Goal: Task Accomplishment & Management: Manage account settings

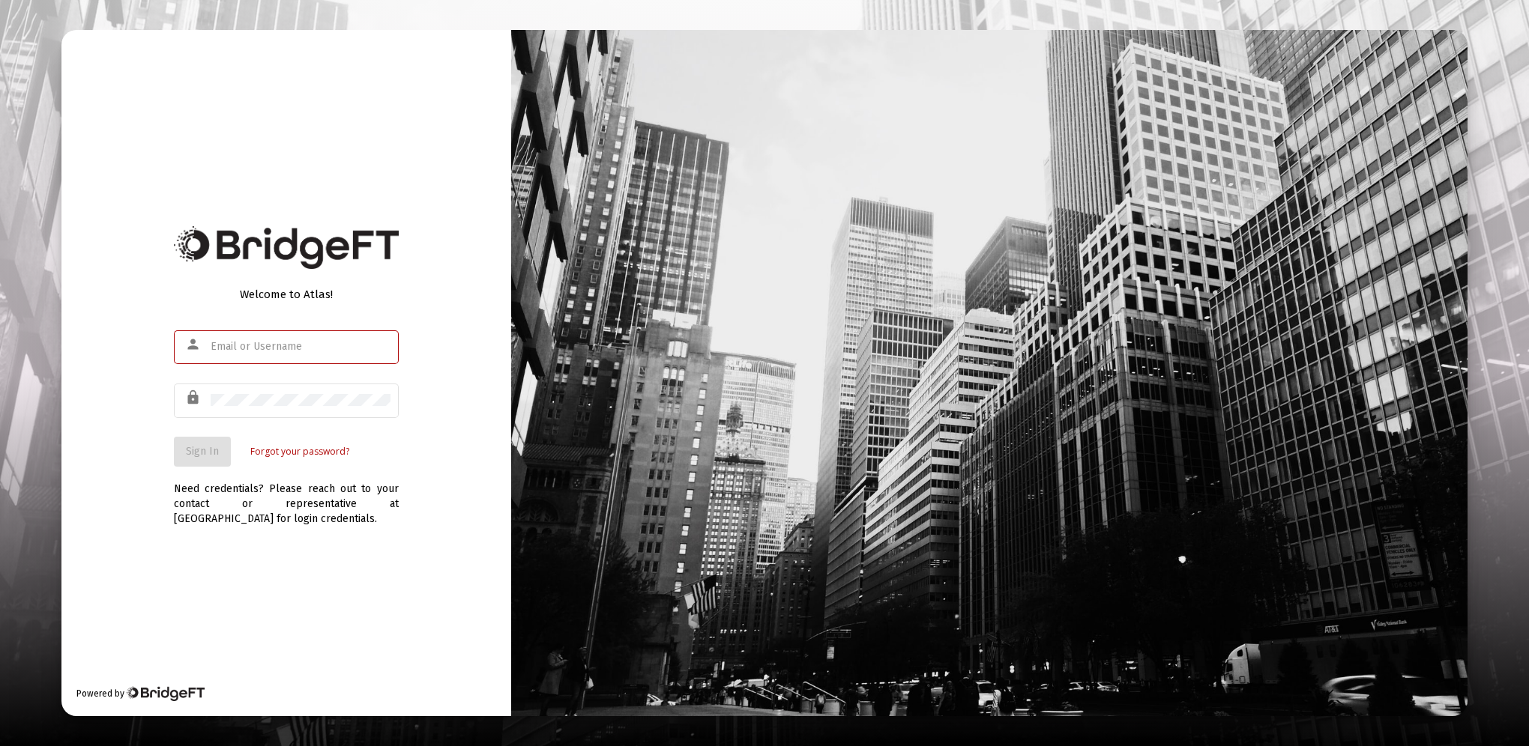
click at [336, 351] on input "text" at bounding box center [301, 347] width 180 height 12
type input "[EMAIL_ADDRESS][DOMAIN_NAME]"
click at [204, 453] on span "Sign In" at bounding box center [202, 451] width 33 height 13
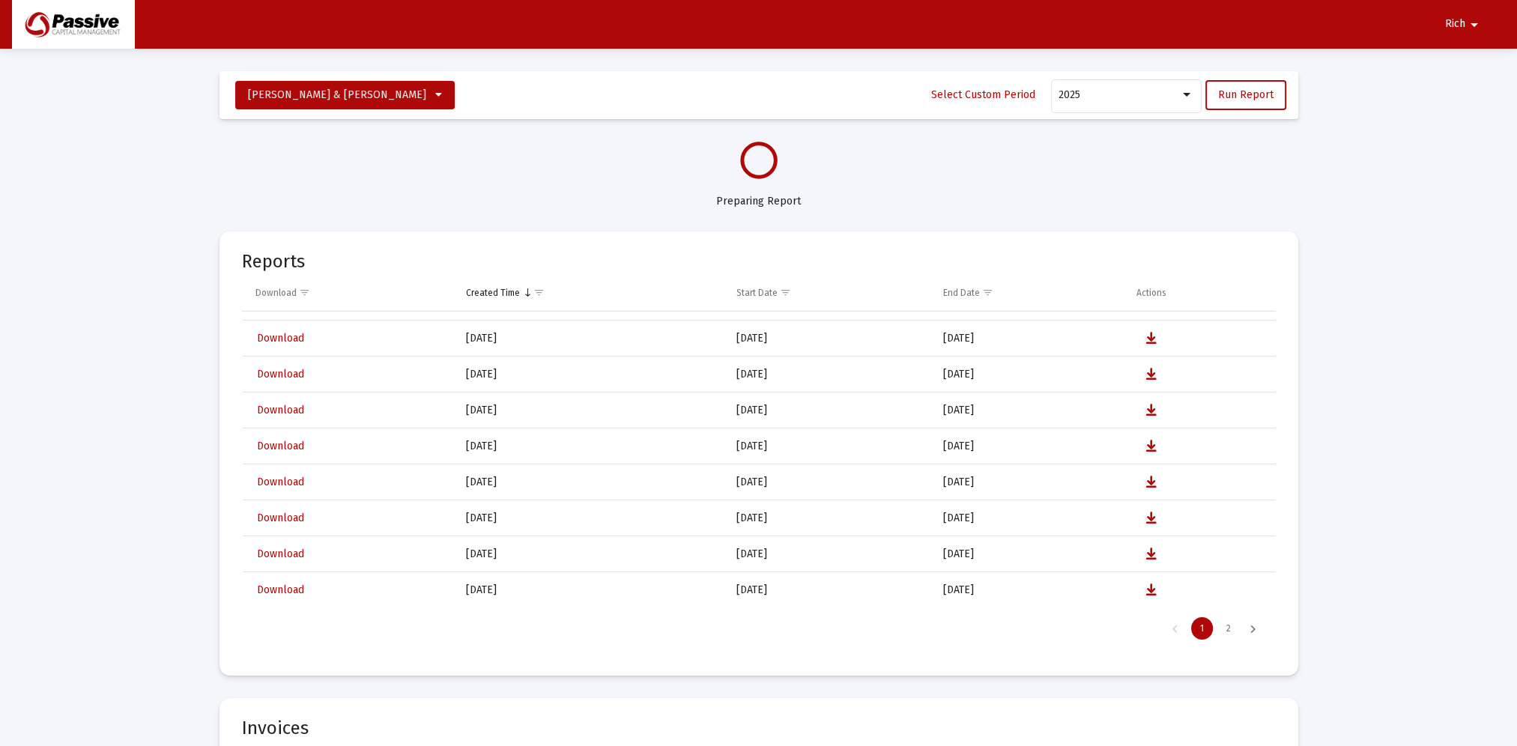
select select "View all"
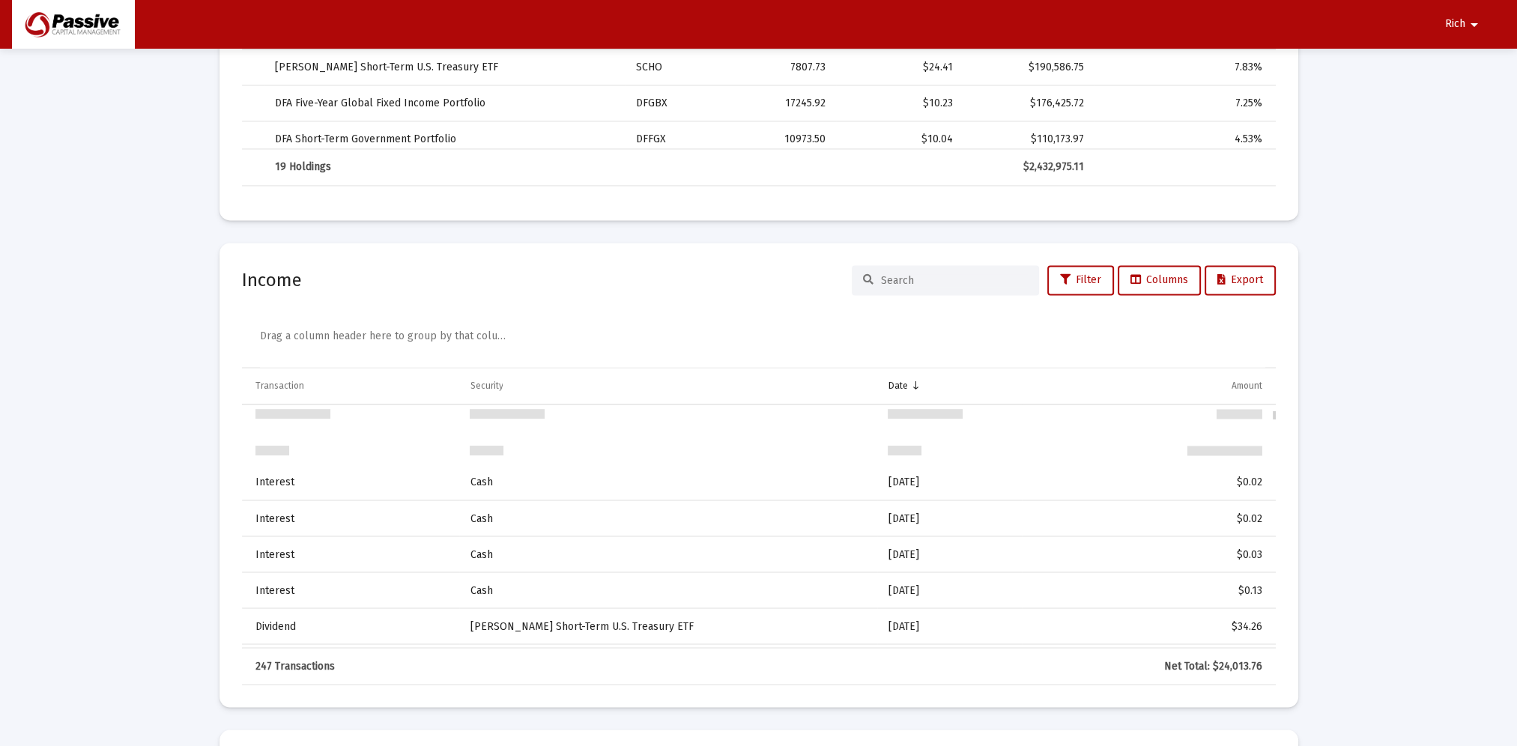
scroll to position [180, 0]
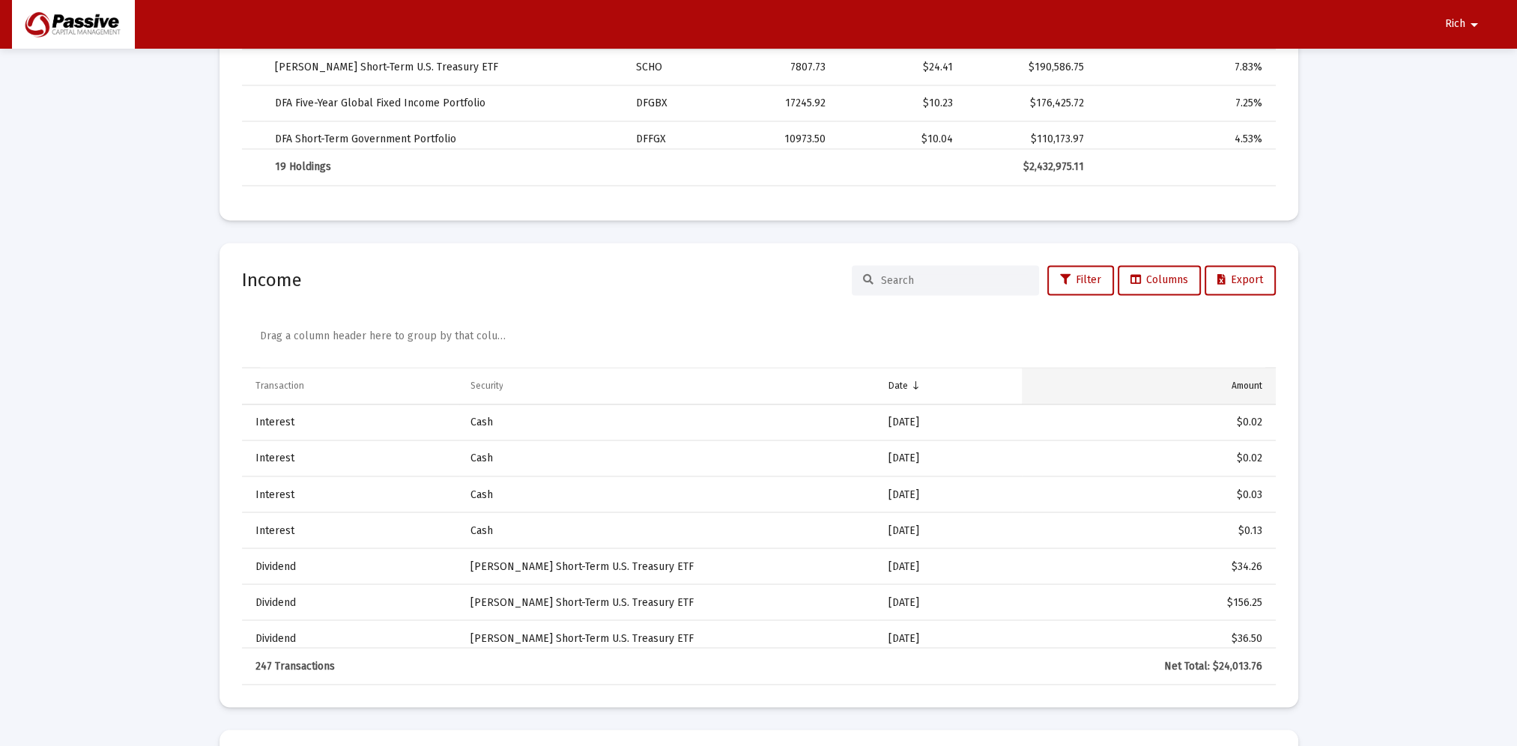
click at [1239, 382] on div "Amount" at bounding box center [1247, 386] width 31 height 12
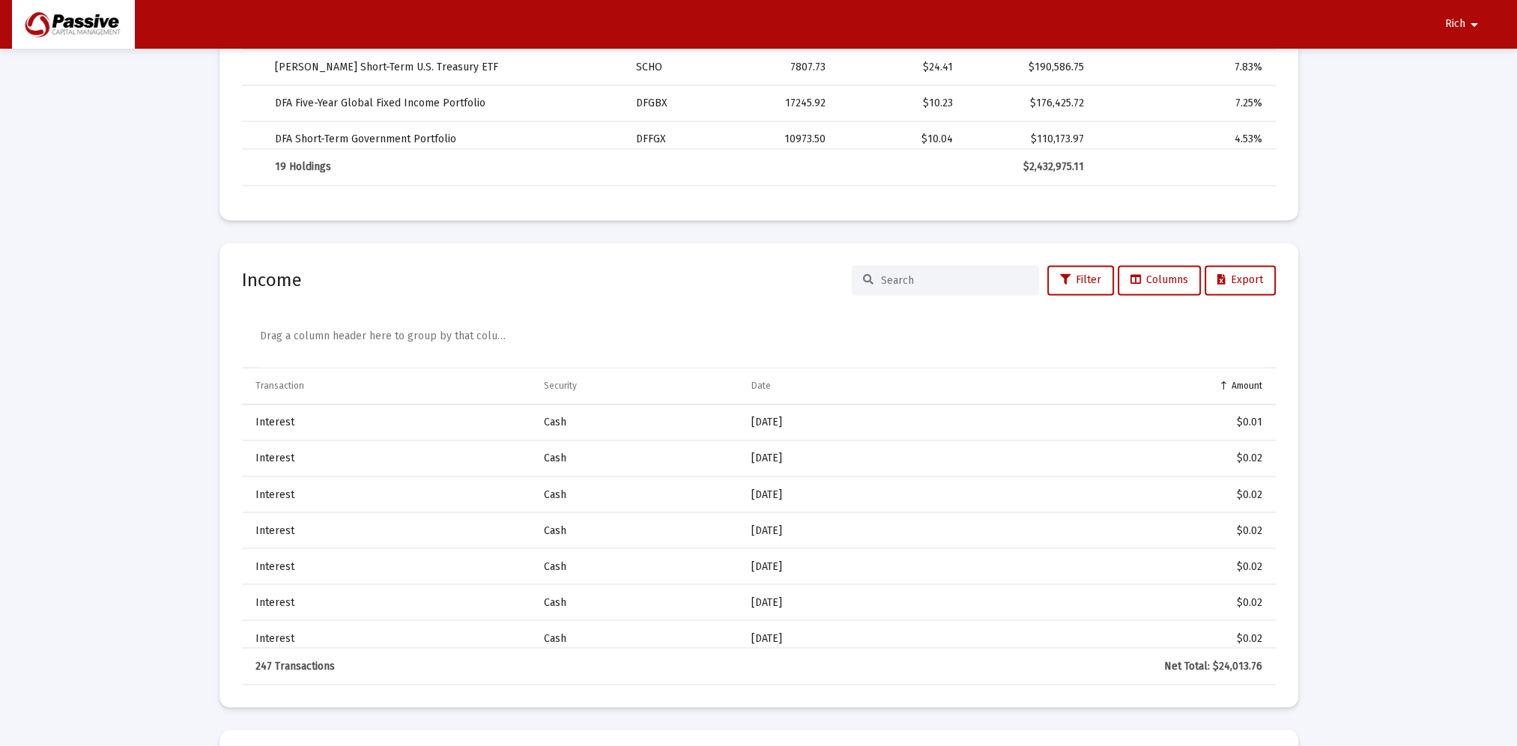
click at [1239, 382] on div "Amount" at bounding box center [1247, 386] width 31 height 12
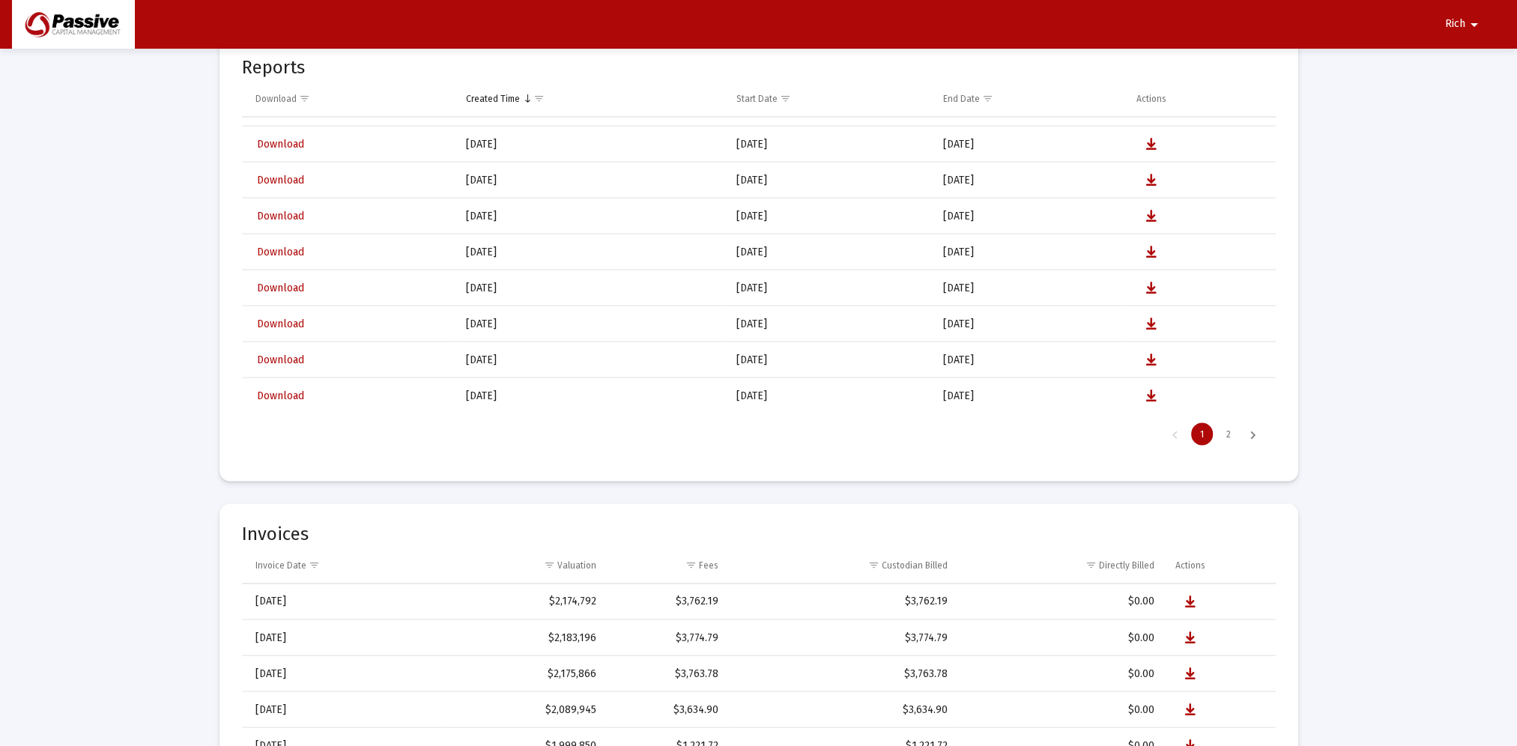
scroll to position [3910, 0]
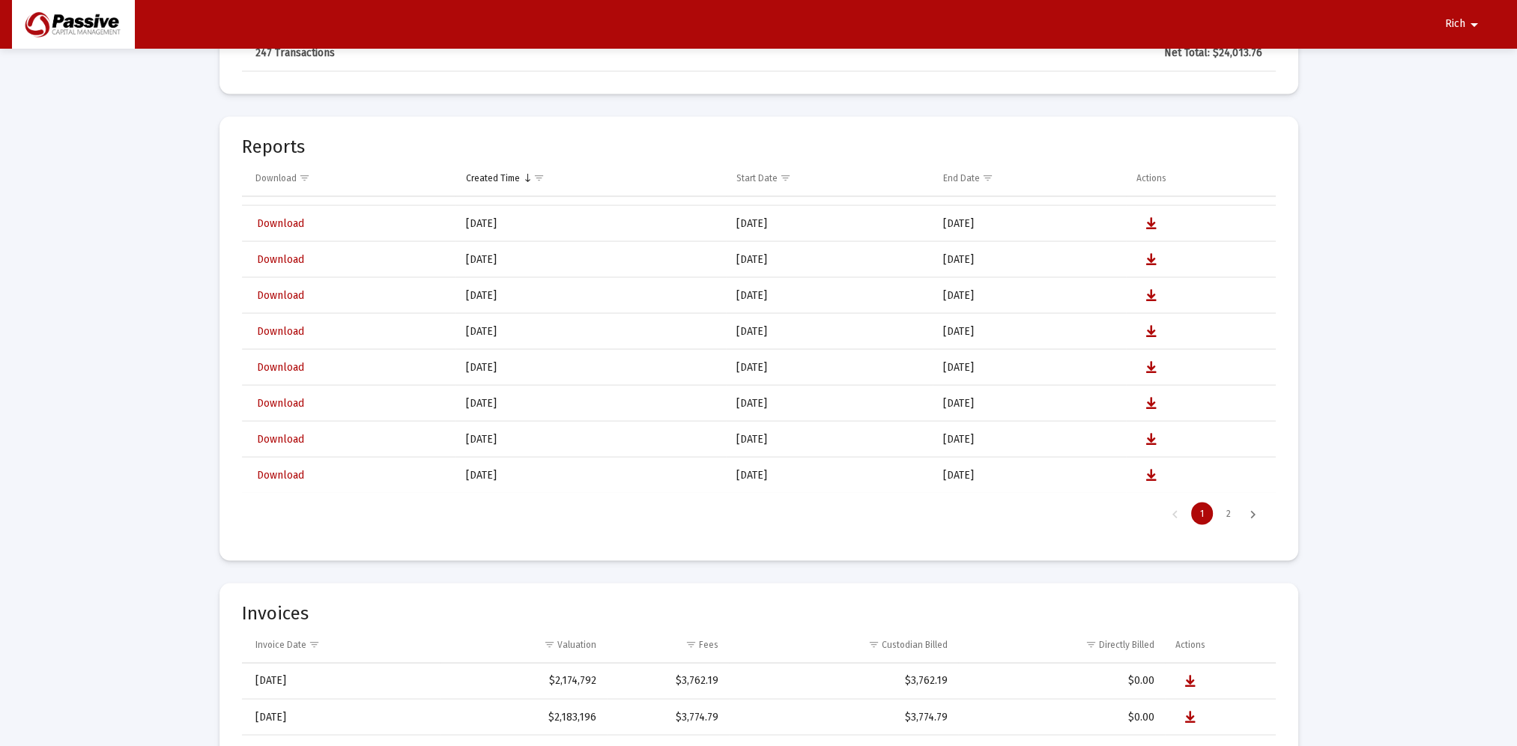
click at [1457, 24] on span "Rich" at bounding box center [1455, 24] width 20 height 13
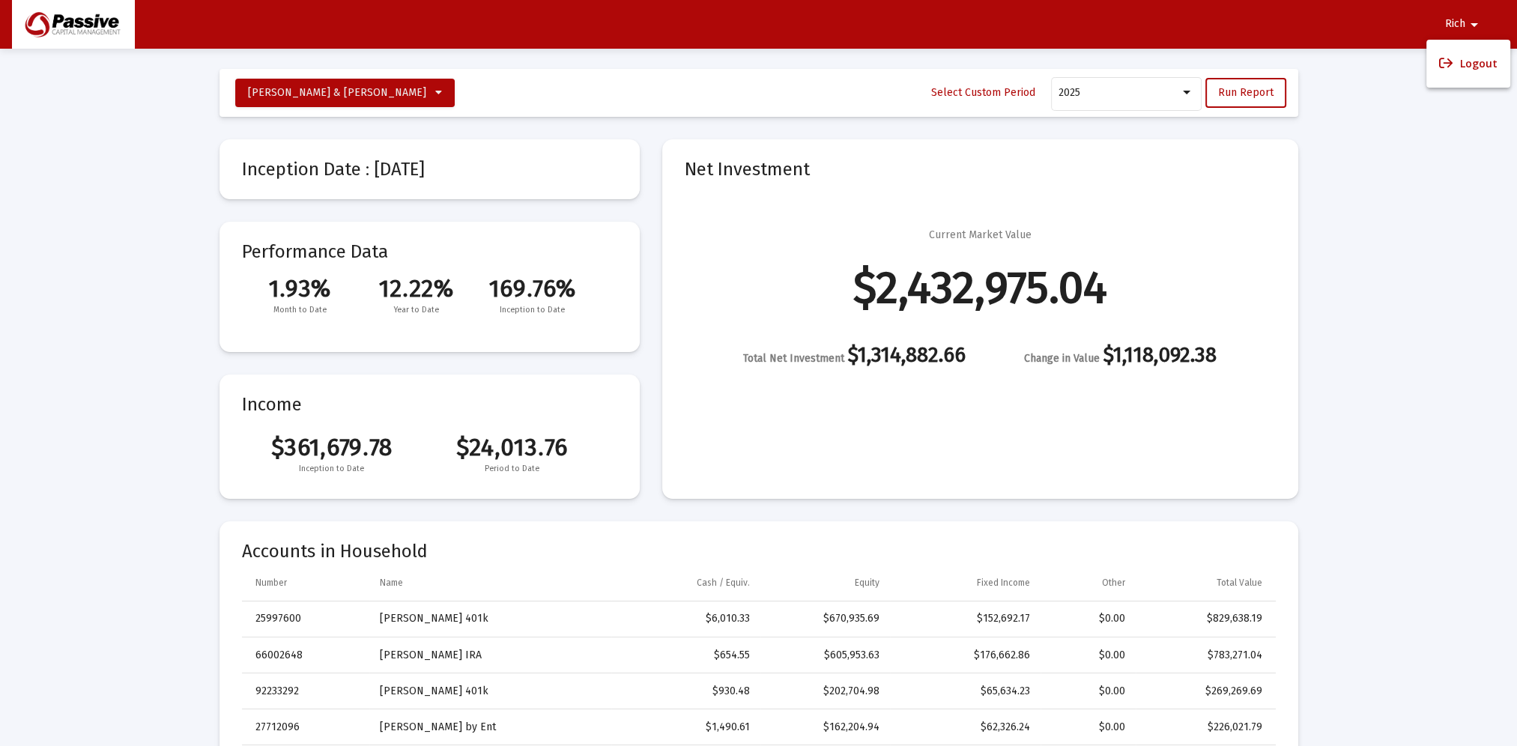
scroll to position [152, 0]
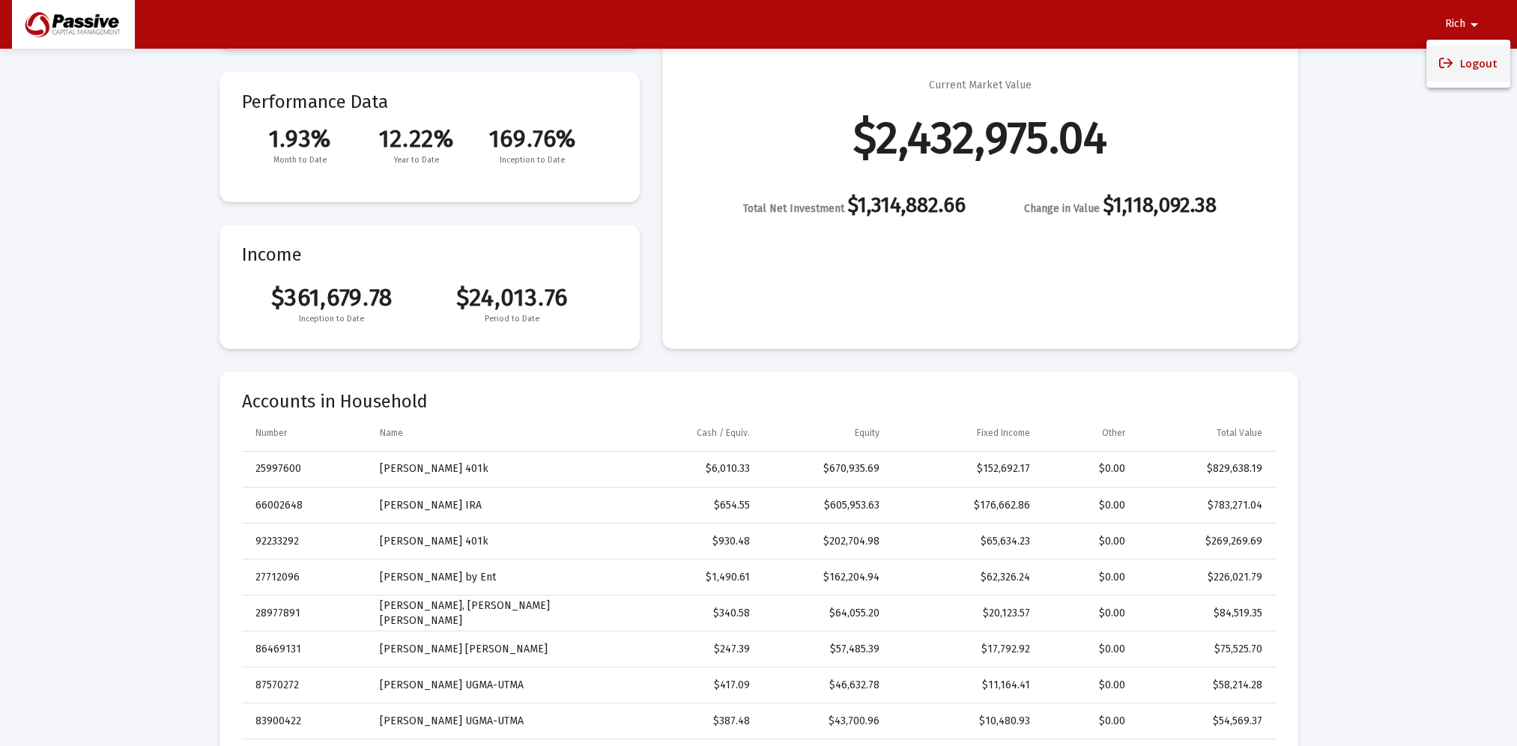
click at [1471, 62] on button "Logout" at bounding box center [1469, 64] width 84 height 36
